Goal: Find contact information: Find contact information

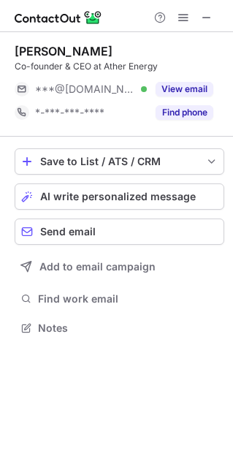
scroll to position [7, 7]
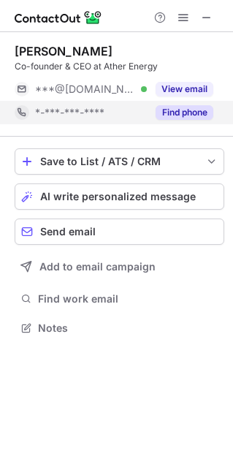
click at [204, 112] on button "Find phone" at bounding box center [185, 112] width 58 height 15
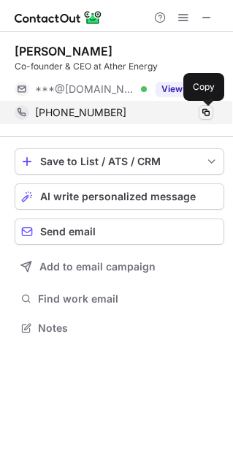
click at [210, 113] on span at bounding box center [206, 113] width 12 height 12
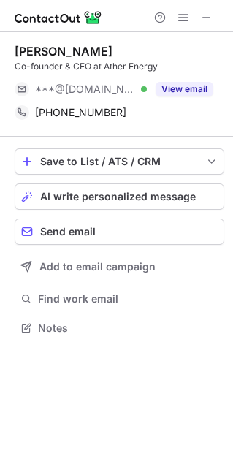
scroll to position [317, 233]
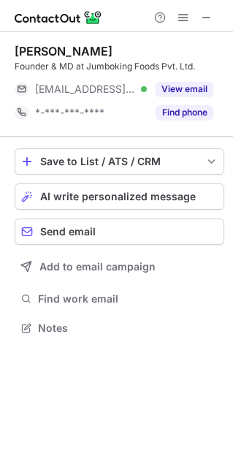
scroll to position [7, 7]
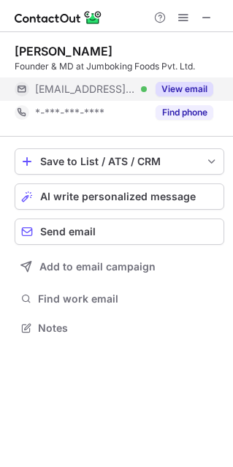
click at [191, 94] on button "View email" at bounding box center [185, 89] width 58 height 15
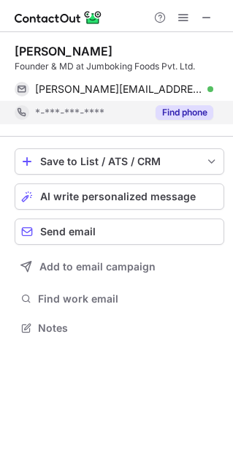
click at [196, 110] on button "Find phone" at bounding box center [185, 112] width 58 height 15
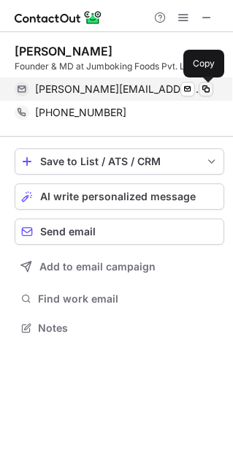
click at [208, 88] on span at bounding box center [206, 89] width 12 height 12
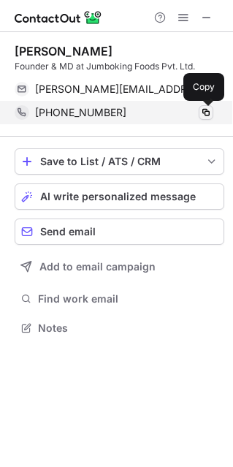
click at [207, 115] on span at bounding box center [206, 113] width 12 height 12
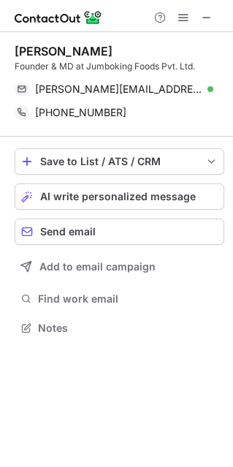
scroll to position [317, 233]
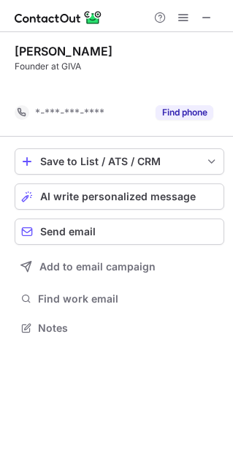
scroll to position [294, 233]
